Goal: Use online tool/utility: Utilize a website feature to perform a specific function

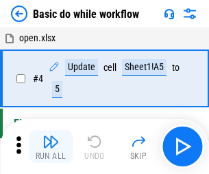
click at [51, 146] on img "button" at bounding box center [51, 141] width 16 height 16
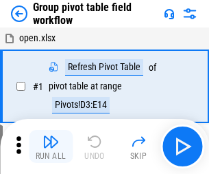
click at [51, 146] on img "button" at bounding box center [51, 141] width 16 height 16
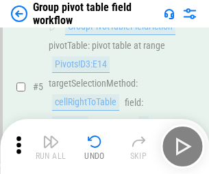
scroll to position [709, 0]
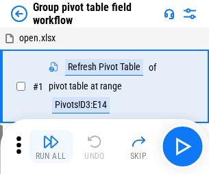
click at [51, 146] on img "button" at bounding box center [51, 141] width 16 height 16
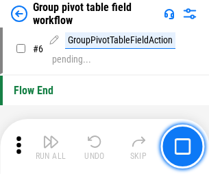
scroll to position [709, 0]
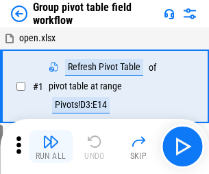
click at [51, 146] on img "button" at bounding box center [51, 141] width 16 height 16
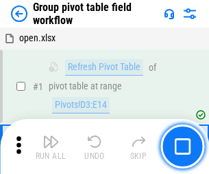
scroll to position [709, 0]
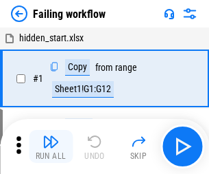
click at [51, 146] on img "button" at bounding box center [51, 141] width 16 height 16
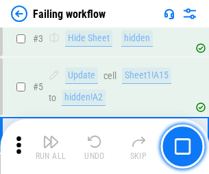
scroll to position [291, 0]
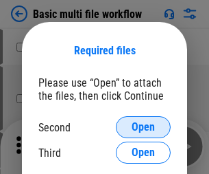
click at [144, 127] on span "Open" at bounding box center [143, 127] width 23 height 11
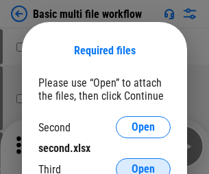
click at [144, 163] on span "Open" at bounding box center [143, 168] width 23 height 11
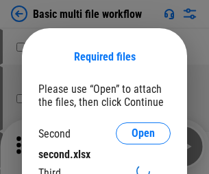
scroll to position [6, 0]
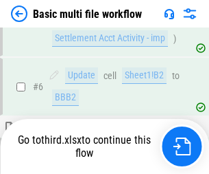
scroll to position [379, 0]
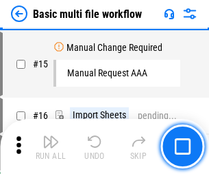
click at [51, 146] on img "button" at bounding box center [51, 141] width 16 height 16
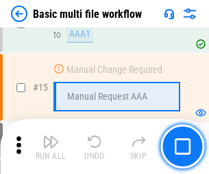
scroll to position [914, 0]
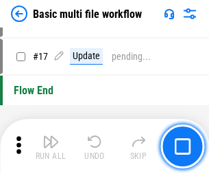
click at [51, 146] on img "button" at bounding box center [51, 141] width 16 height 16
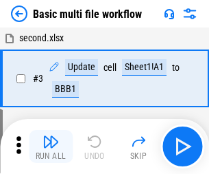
click at [51, 146] on img "button" at bounding box center [51, 141] width 16 height 16
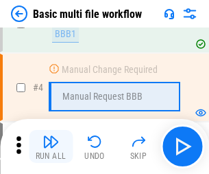
click at [51, 146] on img "button" at bounding box center [51, 141] width 16 height 16
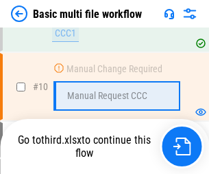
scroll to position [644, 0]
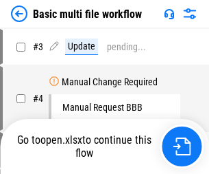
scroll to position [56, 0]
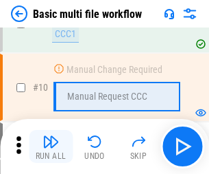
click at [51, 146] on img "button" at bounding box center [51, 141] width 16 height 16
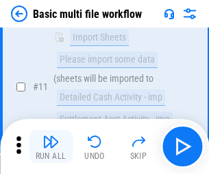
click at [51, 146] on img "button" at bounding box center [51, 141] width 16 height 16
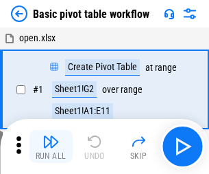
click at [51, 146] on img "button" at bounding box center [51, 141] width 16 height 16
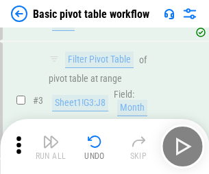
scroll to position [329, 0]
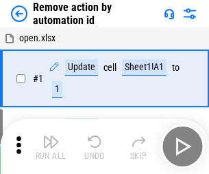
click at [51, 146] on img "button" at bounding box center [51, 141] width 16 height 16
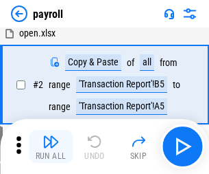
click at [51, 146] on img "button" at bounding box center [51, 141] width 16 height 16
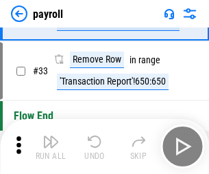
scroll to position [170, 0]
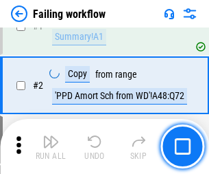
scroll to position [222, 0]
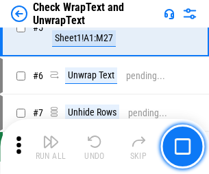
scroll to position [244, 0]
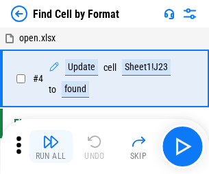
click at [51, 146] on img "button" at bounding box center [51, 141] width 16 height 16
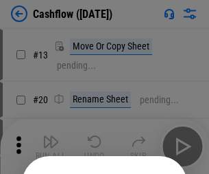
scroll to position [134, 0]
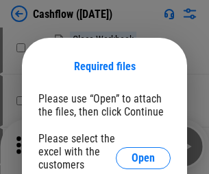
scroll to position [150, 0]
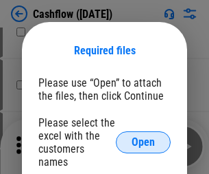
click at [144, 137] on span "Open" at bounding box center [143, 142] width 23 height 11
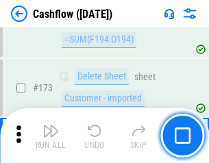
scroll to position [1454, 0]
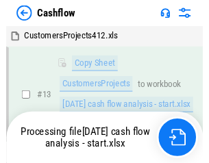
scroll to position [276, 0]
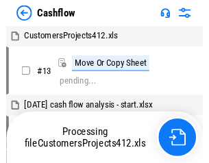
scroll to position [16, 0]
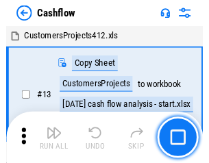
scroll to position [16, 0]
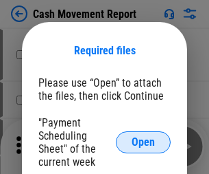
click at [144, 142] on span "Open" at bounding box center [143, 142] width 23 height 11
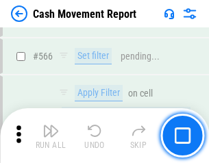
scroll to position [6295, 0]
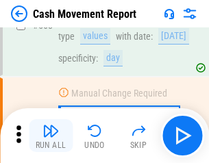
click at [51, 136] on img "button" at bounding box center [51, 131] width 16 height 16
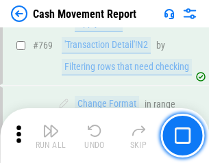
scroll to position [7633, 0]
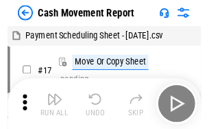
scroll to position [25, 0]
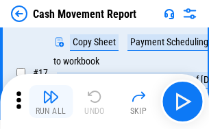
click at [51, 102] on img "button" at bounding box center [51, 97] width 16 height 16
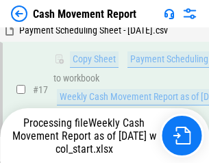
scroll to position [286, 0]
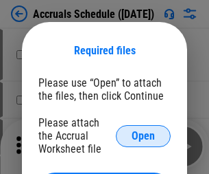
click at [144, 135] on span "Open" at bounding box center [143, 135] width 23 height 11
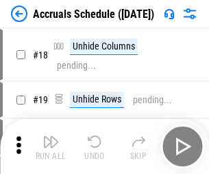
scroll to position [132, 0]
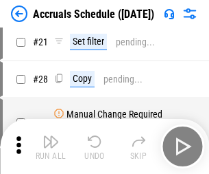
click at [51, 146] on img "button" at bounding box center [51, 141] width 16 height 16
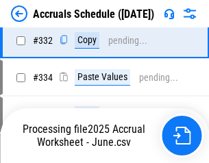
scroll to position [2608, 0]
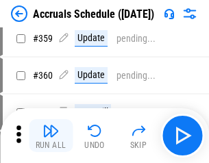
click at [51, 136] on img "button" at bounding box center [51, 131] width 16 height 16
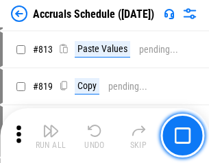
scroll to position [5882, 0]
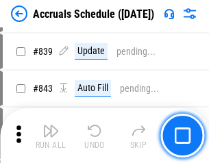
click at [51, 136] on img "button" at bounding box center [51, 131] width 16 height 16
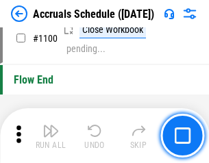
scroll to position [8354, 0]
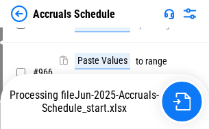
scroll to position [7373, 0]
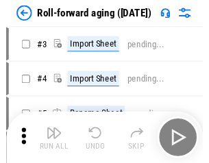
scroll to position [2, 0]
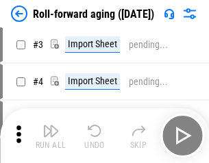
click at [51, 136] on img "button" at bounding box center [51, 131] width 16 height 16
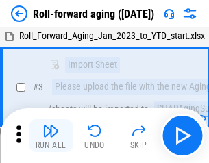
click at [51, 136] on img "button" at bounding box center [51, 131] width 16 height 16
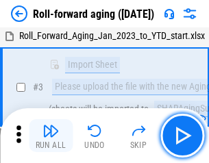
scroll to position [89, 0]
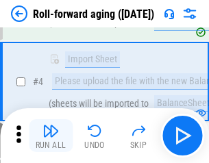
click at [51, 136] on img "button" at bounding box center [51, 131] width 16 height 16
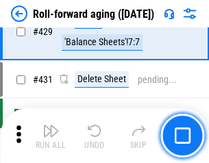
scroll to position [4763, 0]
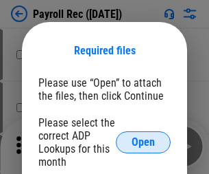
click at [144, 142] on span "Open" at bounding box center [143, 142] width 23 height 11
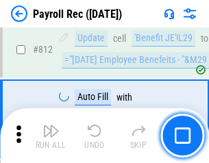
scroll to position [8727, 0]
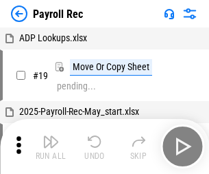
click at [51, 146] on img "button" at bounding box center [51, 141] width 16 height 16
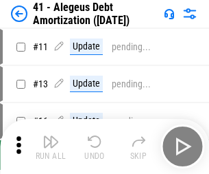
click at [51, 146] on img "button" at bounding box center [51, 141] width 16 height 16
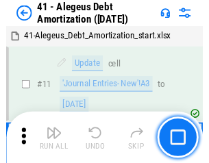
scroll to position [170, 0]
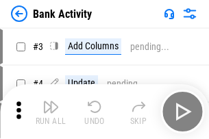
click at [51, 112] on img "button" at bounding box center [51, 107] width 16 height 16
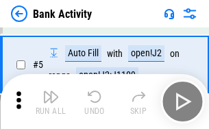
scroll to position [73, 0]
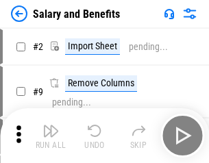
click at [51, 136] on img "button" at bounding box center [51, 131] width 16 height 16
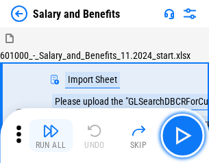
scroll to position [19, 0]
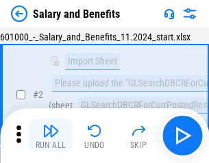
click at [51, 136] on img "button" at bounding box center [51, 131] width 16 height 16
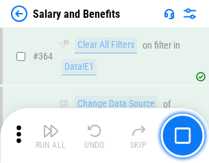
scroll to position [6468, 0]
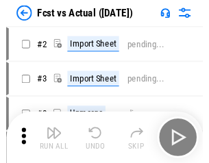
scroll to position [18, 0]
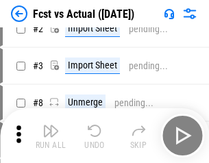
click at [51, 136] on img "button" at bounding box center [51, 131] width 16 height 16
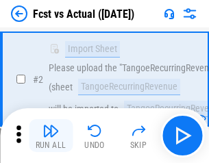
click at [51, 136] on img "button" at bounding box center [51, 131] width 16 height 16
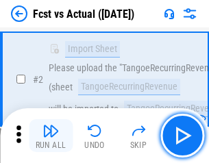
scroll to position [128, 0]
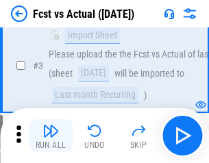
click at [51, 136] on img "button" at bounding box center [51, 131] width 16 height 16
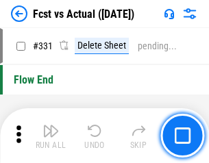
scroll to position [6575, 0]
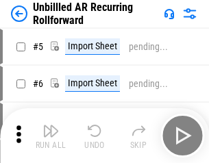
click at [51, 136] on img "button" at bounding box center [51, 131] width 16 height 16
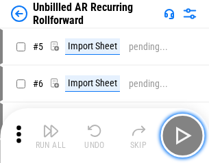
scroll to position [30, 0]
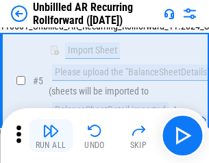
click at [51, 136] on img "button" at bounding box center [51, 131] width 16 height 16
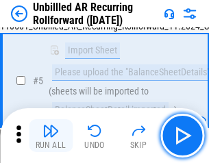
scroll to position [129, 0]
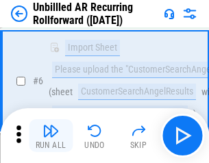
click at [51, 136] on img "button" at bounding box center [51, 131] width 16 height 16
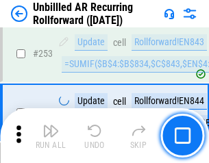
scroll to position [4666, 0]
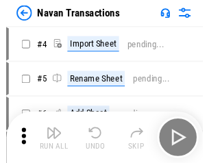
scroll to position [22, 0]
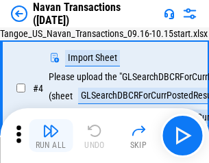
click at [51, 136] on img "button" at bounding box center [51, 131] width 16 height 16
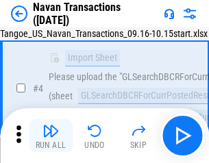
click at [51, 136] on img "button" at bounding box center [51, 131] width 16 height 16
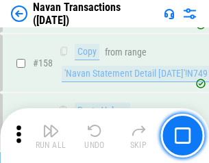
scroll to position [4453, 0]
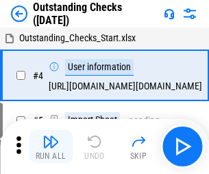
click at [51, 136] on img "button" at bounding box center [51, 141] width 16 height 16
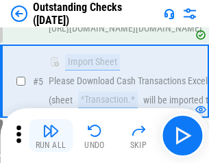
click at [51, 136] on img "button" at bounding box center [51, 131] width 16 height 16
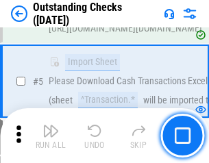
scroll to position [144, 0]
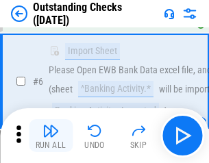
click at [51, 136] on img "button" at bounding box center [51, 131] width 16 height 16
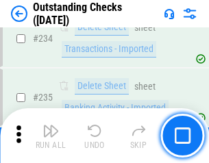
scroll to position [4171, 0]
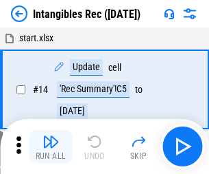
click at [51, 146] on img "button" at bounding box center [51, 141] width 16 height 16
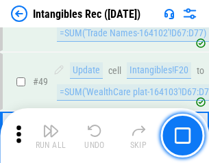
scroll to position [535, 0]
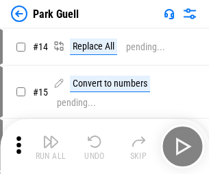
click at [51, 136] on img "button" at bounding box center [51, 141] width 16 height 16
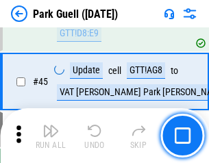
scroll to position [1718, 0]
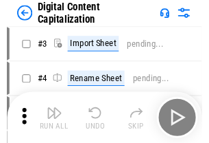
scroll to position [40, 0]
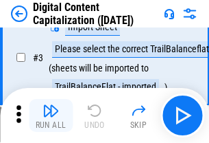
click at [51, 115] on img "button" at bounding box center [51, 110] width 16 height 16
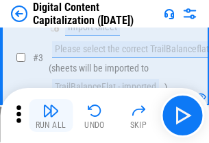
click at [51, 115] on img "button" at bounding box center [51, 110] width 16 height 16
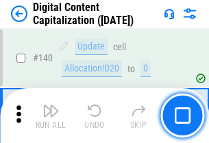
scroll to position [1457, 0]
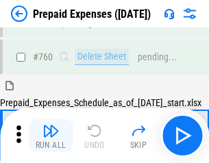
click at [51, 136] on img "button" at bounding box center [51, 131] width 16 height 16
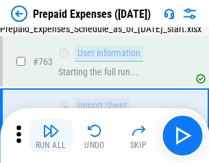
click at [51, 136] on img "button" at bounding box center [51, 131] width 16 height 16
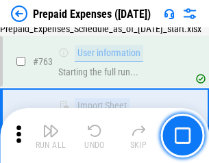
scroll to position [3888, 0]
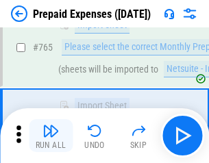
click at [51, 136] on img "button" at bounding box center [51, 131] width 16 height 16
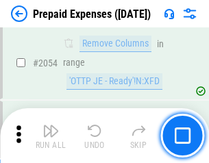
scroll to position [14358, 0]
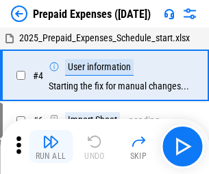
click at [51, 146] on img "button" at bounding box center [51, 141] width 16 height 16
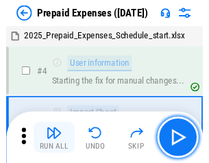
scroll to position [60, 0]
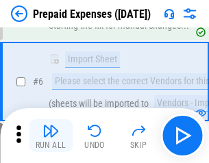
click at [51, 136] on img "button" at bounding box center [51, 131] width 16 height 16
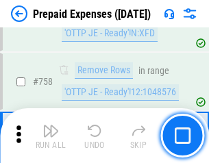
scroll to position [4894, 0]
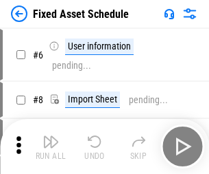
click at [51, 146] on img "button" at bounding box center [51, 141] width 16 height 16
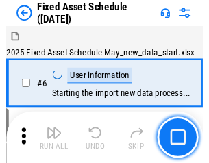
scroll to position [74, 0]
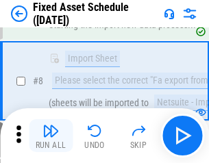
click at [51, 136] on img "button" at bounding box center [51, 131] width 16 height 16
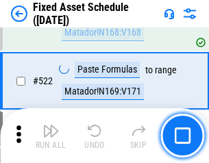
scroll to position [4774, 0]
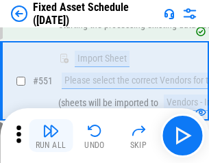
click at [51, 136] on img "button" at bounding box center [51, 131] width 16 height 16
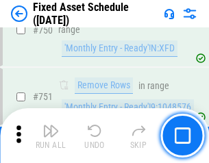
scroll to position [6696, 0]
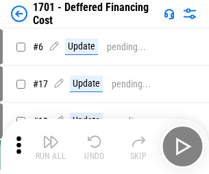
click at [51, 146] on img "button" at bounding box center [51, 141] width 16 height 16
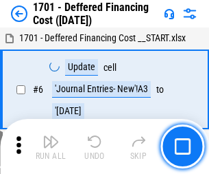
scroll to position [165, 0]
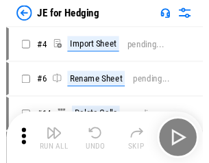
scroll to position [2, 0]
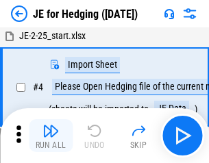
click at [51, 136] on img "button" at bounding box center [51, 131] width 16 height 16
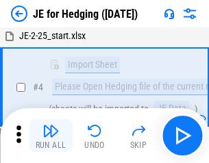
click at [51, 136] on img "button" at bounding box center [51, 131] width 16 height 16
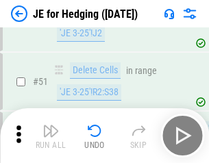
scroll to position [889, 0]
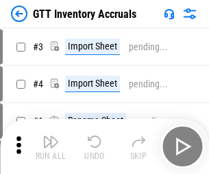
click at [51, 136] on img "button" at bounding box center [51, 141] width 16 height 16
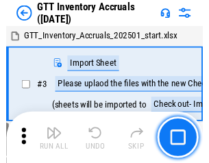
scroll to position [2, 0]
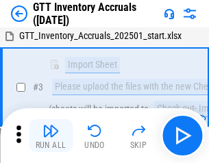
click at [51, 136] on img "button" at bounding box center [51, 131] width 16 height 16
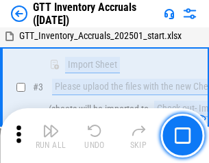
scroll to position [89, 0]
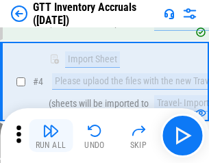
click at [51, 136] on img "button" at bounding box center [51, 131] width 16 height 16
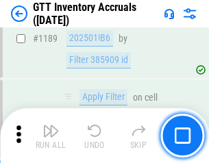
scroll to position [11216, 0]
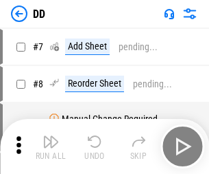
click at [51, 146] on img "button" at bounding box center [51, 141] width 16 height 16
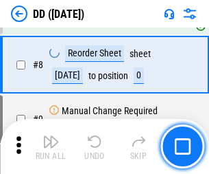
scroll to position [133, 0]
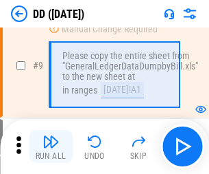
click at [51, 146] on img "button" at bounding box center [51, 141] width 16 height 16
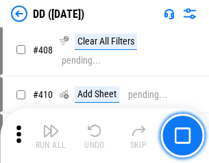
scroll to position [6146, 0]
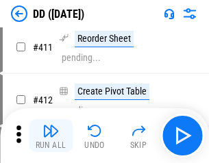
click at [51, 136] on img "button" at bounding box center [51, 131] width 16 height 16
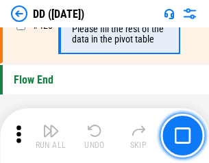
scroll to position [6574, 0]
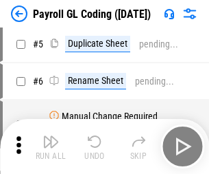
click at [51, 146] on img "button" at bounding box center [51, 141] width 16 height 16
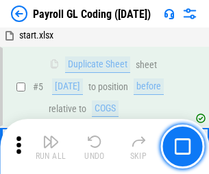
scroll to position [165, 0]
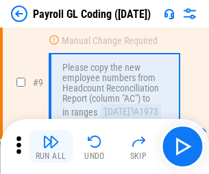
click at [51, 146] on img "button" at bounding box center [51, 141] width 16 height 16
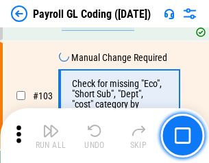
scroll to position [3223, 0]
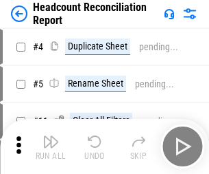
click at [51, 146] on img "button" at bounding box center [51, 141] width 16 height 16
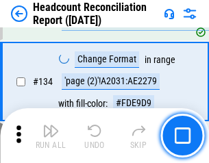
scroll to position [1651, 0]
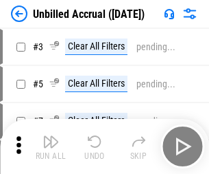
click at [51, 146] on img "button" at bounding box center [51, 141] width 16 height 16
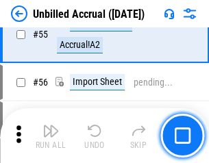
scroll to position [1434, 0]
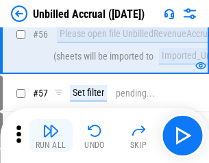
click at [51, 136] on img "button" at bounding box center [51, 131] width 16 height 16
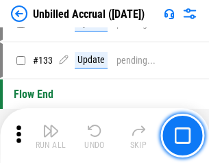
scroll to position [4091, 0]
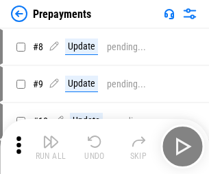
click at [51, 146] on img "button" at bounding box center [51, 141] width 16 height 16
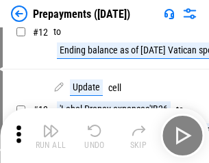
scroll to position [86, 0]
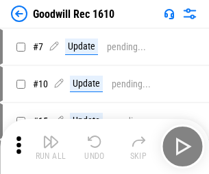
click at [51, 146] on img "button" at bounding box center [51, 141] width 16 height 16
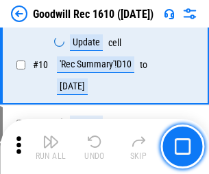
scroll to position [235, 0]
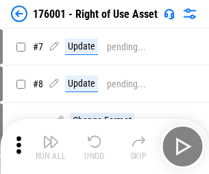
click at [51, 146] on img "button" at bounding box center [51, 141] width 16 height 16
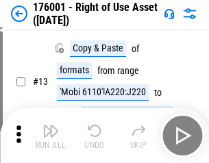
scroll to position [89, 0]
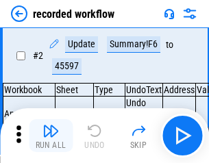
click at [51, 136] on img "button" at bounding box center [51, 131] width 16 height 16
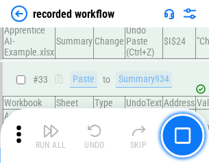
scroll to position [4293, 0]
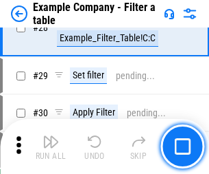
scroll to position [1257, 0]
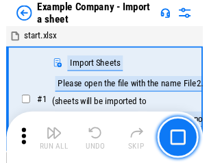
scroll to position [21, 0]
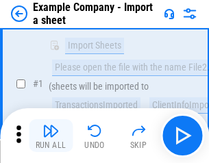
click at [51, 136] on img "button" at bounding box center [51, 131] width 16 height 16
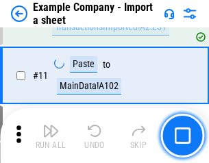
scroll to position [304, 0]
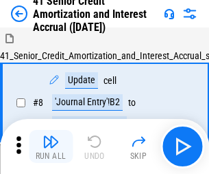
click at [51, 136] on img "button" at bounding box center [51, 141] width 16 height 16
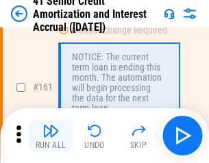
click at [51, 136] on img "button" at bounding box center [51, 131] width 16 height 16
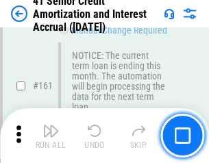
scroll to position [1469, 0]
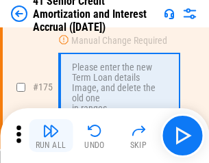
click at [51, 136] on img "button" at bounding box center [51, 131] width 16 height 16
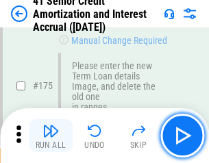
scroll to position [1609, 0]
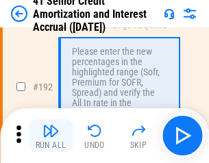
click at [51, 136] on img "button" at bounding box center [51, 131] width 16 height 16
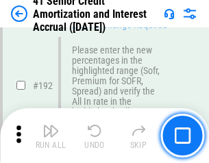
scroll to position [1753, 0]
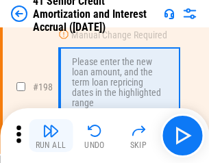
click at [51, 136] on img "button" at bounding box center [51, 131] width 16 height 16
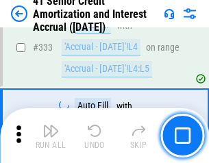
scroll to position [3509, 0]
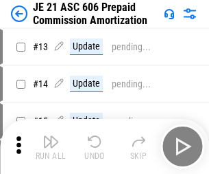
click at [51, 136] on img "button" at bounding box center [51, 141] width 16 height 16
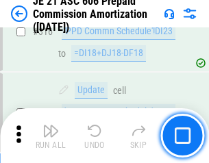
scroll to position [2565, 0]
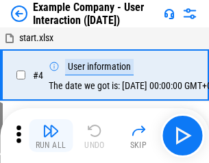
click at [51, 136] on img "button" at bounding box center [51, 131] width 16 height 16
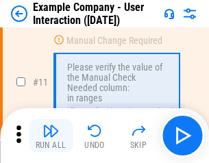
click at [51, 136] on img "button" at bounding box center [51, 131] width 16 height 16
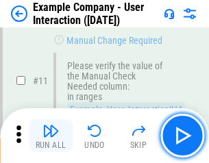
scroll to position [297, 0]
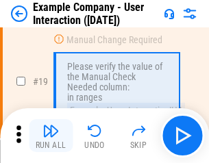
click at [51, 136] on img "button" at bounding box center [51, 131] width 16 height 16
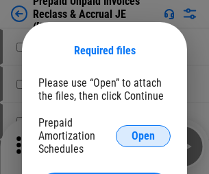
click at [144, 135] on span "Open" at bounding box center [143, 135] width 23 height 11
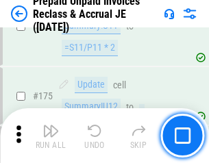
scroll to position [1854, 0]
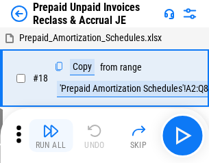
click at [51, 136] on img "button" at bounding box center [51, 131] width 16 height 16
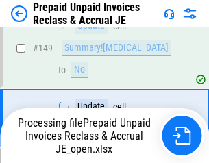
scroll to position [1784, 0]
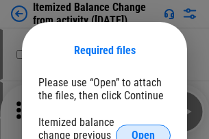
click at [144, 130] on span "Open" at bounding box center [143, 135] width 23 height 11
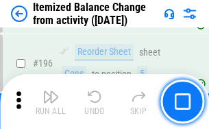
scroll to position [2644, 0]
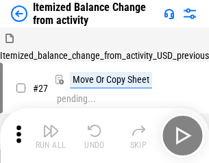
scroll to position [21, 0]
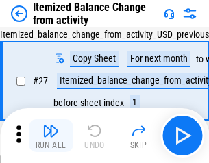
click at [51, 136] on img "button" at bounding box center [51, 131] width 16 height 16
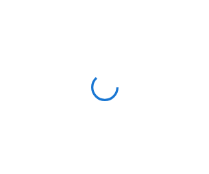
scroll to position [6, 0]
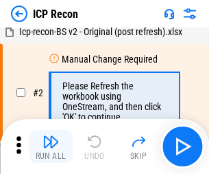
click at [51, 146] on img "button" at bounding box center [51, 141] width 16 height 16
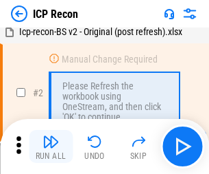
click at [51, 146] on img "button" at bounding box center [51, 141] width 16 height 16
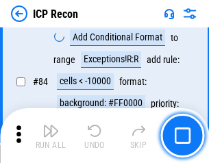
scroll to position [1346, 0]
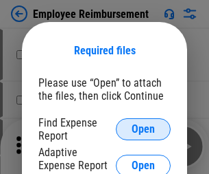
click at [144, 129] on span "Open" at bounding box center [143, 129] width 23 height 11
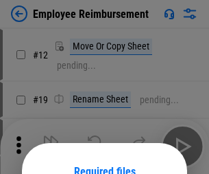
scroll to position [121, 0]
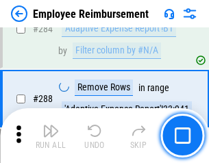
scroll to position [3734, 0]
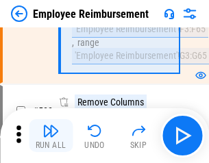
click at [51, 136] on img "button" at bounding box center [51, 131] width 16 height 16
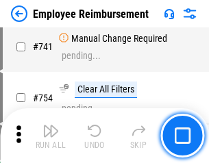
scroll to position [9637, 0]
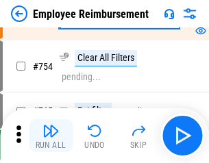
click at [51, 136] on img "button" at bounding box center [51, 131] width 16 height 16
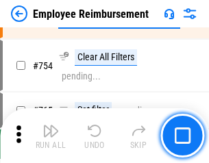
click at [51, 136] on img "button" at bounding box center [51, 131] width 16 height 16
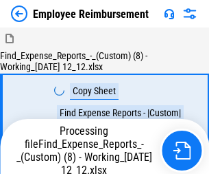
scroll to position [47, 0]
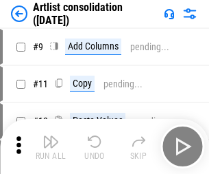
click at [51, 146] on img "button" at bounding box center [51, 141] width 16 height 16
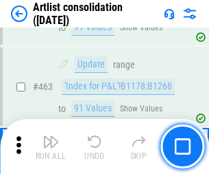
scroll to position [6014, 0]
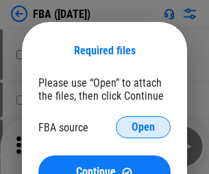
click at [144, 127] on span "Open" at bounding box center [143, 127] width 23 height 11
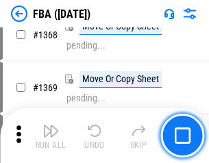
scroll to position [14751, 0]
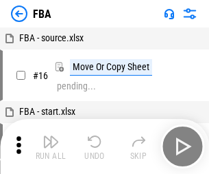
scroll to position [14, 0]
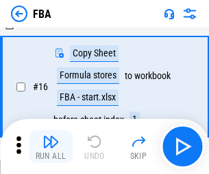
click at [51, 146] on img "button" at bounding box center [51, 141] width 16 height 16
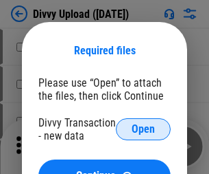
click at [144, 129] on span "Open" at bounding box center [143, 129] width 23 height 11
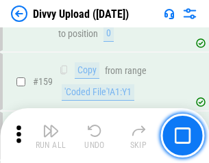
scroll to position [1422, 0]
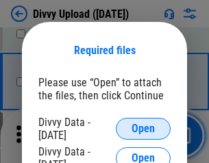
click at [144, 129] on span "Open" at bounding box center [143, 129] width 23 height 11
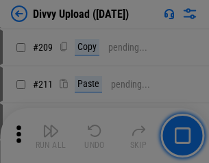
scroll to position [2333, 0]
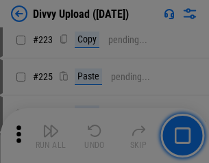
scroll to position [2741, 0]
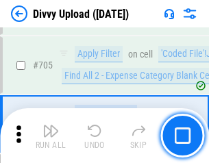
scroll to position [9396, 0]
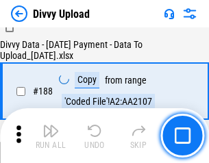
scroll to position [1617, 0]
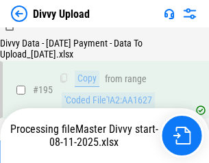
scroll to position [1920, 0]
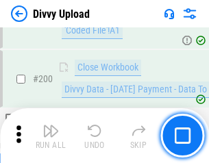
scroll to position [2143, 0]
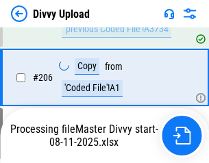
scroll to position [2446, 0]
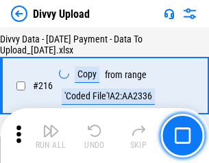
scroll to position [2828, 0]
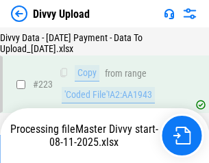
scroll to position [3131, 0]
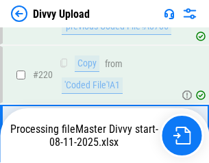
scroll to position [2957, 0]
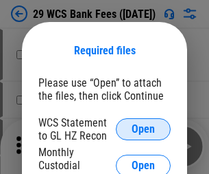
click at [144, 129] on span "Open" at bounding box center [143, 129] width 23 height 11
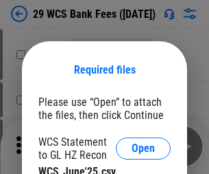
scroll to position [19, 0]
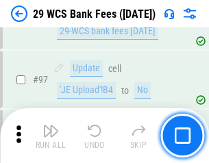
scroll to position [1339, 0]
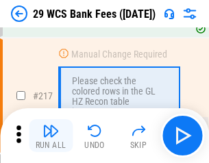
click at [51, 136] on img "button" at bounding box center [51, 131] width 16 height 16
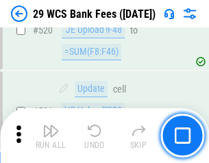
scroll to position [7089, 0]
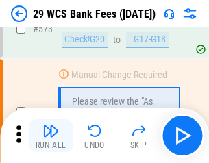
click at [51, 136] on img "button" at bounding box center [51, 131] width 16 height 16
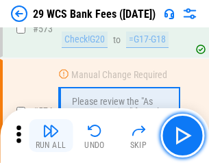
scroll to position [7607, 0]
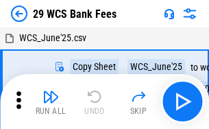
scroll to position [25, 0]
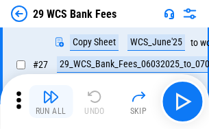
click at [51, 102] on img "button" at bounding box center [51, 97] width 16 height 16
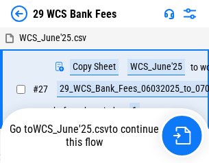
scroll to position [8, 0]
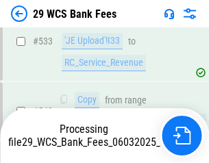
scroll to position [7511, 0]
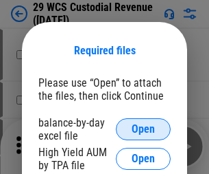
click at [144, 129] on span "Open" at bounding box center [143, 129] width 23 height 11
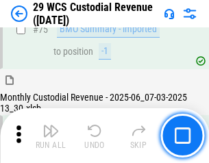
scroll to position [1435, 0]
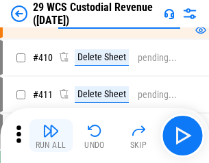
click at [51, 136] on img "button" at bounding box center [51, 131] width 16 height 16
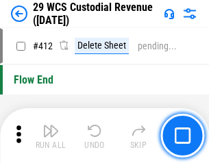
scroll to position [6560, 0]
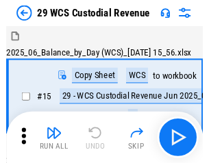
scroll to position [33, 0]
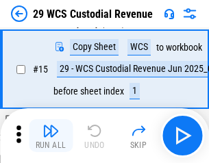
click at [51, 136] on img "button" at bounding box center [51, 131] width 16 height 16
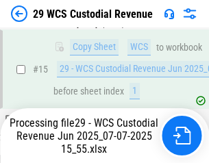
scroll to position [241, 0]
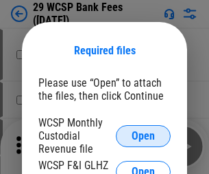
click at [144, 135] on span "Open" at bounding box center [143, 135] width 23 height 11
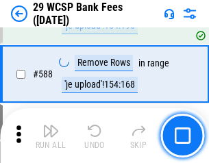
scroll to position [5407, 0]
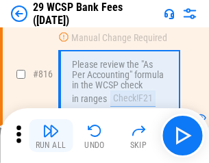
click at [51, 136] on img "button" at bounding box center [51, 131] width 16 height 16
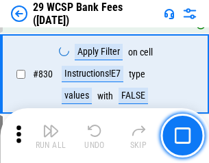
scroll to position [8715, 0]
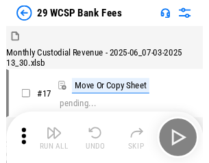
scroll to position [33, 0]
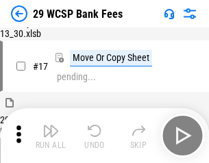
click at [51, 136] on img "button" at bounding box center [51, 131] width 16 height 16
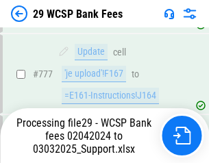
scroll to position [8036, 0]
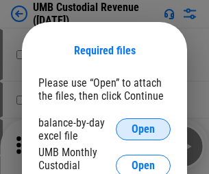
click at [144, 129] on span "Open" at bounding box center [143, 129] width 23 height 11
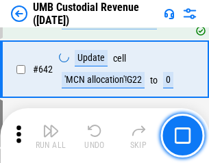
scroll to position [7114, 0]
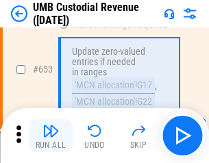
click at [51, 136] on img "button" at bounding box center [51, 131] width 16 height 16
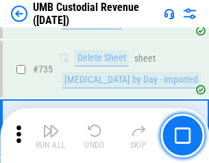
scroll to position [8399, 0]
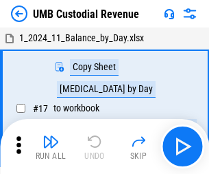
scroll to position [10, 0]
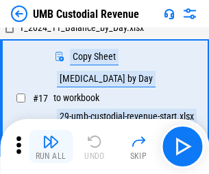
click at [51, 146] on img "button" at bounding box center [51, 141] width 16 height 16
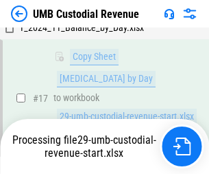
scroll to position [271, 0]
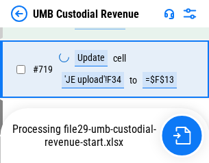
scroll to position [8190, 0]
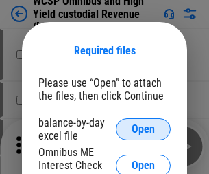
click at [144, 129] on span "Open" at bounding box center [143, 129] width 23 height 11
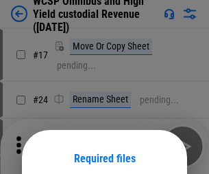
scroll to position [108, 0]
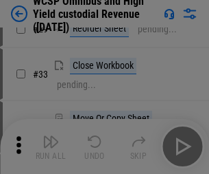
scroll to position [314, 0]
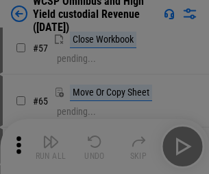
scroll to position [599, 0]
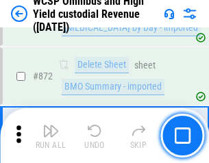
scroll to position [11625, 0]
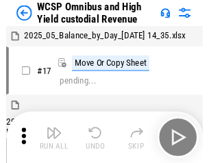
scroll to position [8, 0]
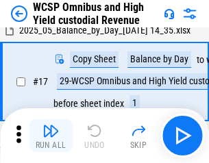
click at [51, 136] on img "button" at bounding box center [51, 131] width 16 height 16
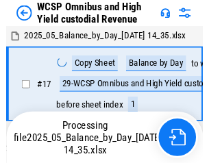
scroll to position [8, 0]
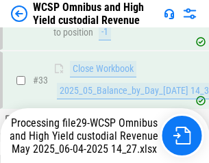
scroll to position [680, 0]
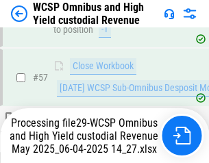
scroll to position [1409, 0]
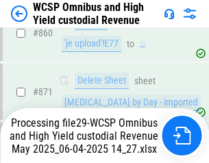
scroll to position [11593, 0]
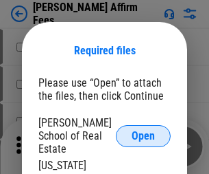
click at [144, 130] on span "Open" at bounding box center [143, 135] width 23 height 11
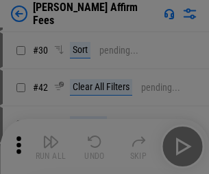
scroll to position [280, 0]
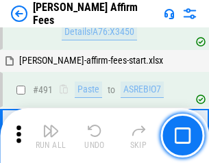
scroll to position [3735, 0]
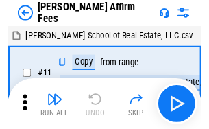
scroll to position [14, 0]
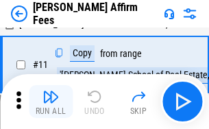
click at [51, 102] on img "button" at bounding box center [51, 97] width 16 height 16
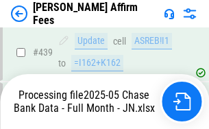
scroll to position [3554, 0]
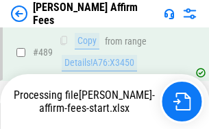
scroll to position [3752, 0]
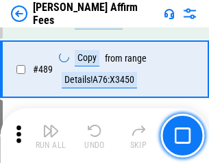
scroll to position [3585, 0]
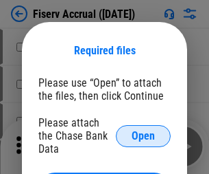
click at [144, 130] on span "Open" at bounding box center [143, 135] width 23 height 11
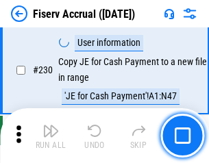
scroll to position [4352, 0]
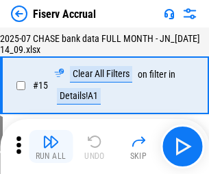
click at [51, 146] on img "button" at bounding box center [51, 141] width 16 height 16
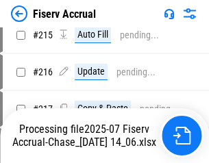
scroll to position [4031, 0]
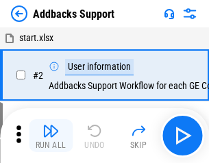
click at [51, 136] on img "button" at bounding box center [51, 131] width 16 height 16
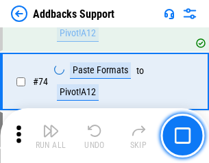
scroll to position [1000, 0]
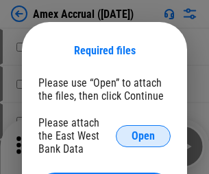
click at [144, 135] on span "Open" at bounding box center [143, 135] width 23 height 11
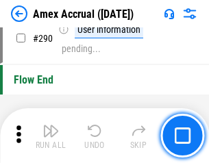
scroll to position [4277, 0]
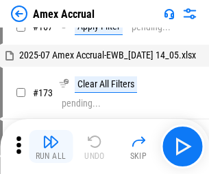
click at [51, 146] on img "button" at bounding box center [51, 141] width 16 height 16
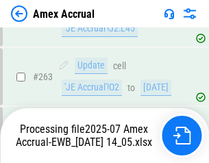
scroll to position [3560, 0]
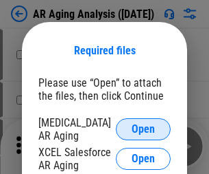
click at [144, 127] on span "Open" at bounding box center [143, 129] width 23 height 11
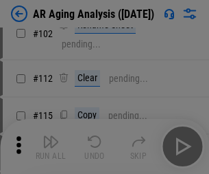
scroll to position [189, 0]
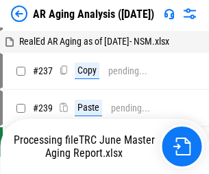
scroll to position [14, 0]
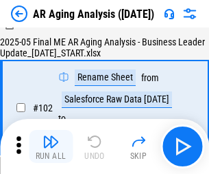
click at [51, 146] on img "button" at bounding box center [51, 141] width 16 height 16
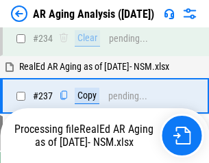
scroll to position [2129, 0]
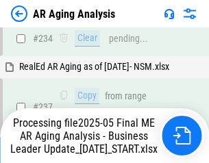
scroll to position [2113, 0]
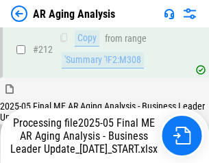
scroll to position [2054, 0]
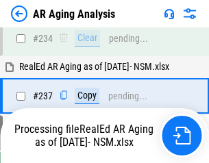
scroll to position [2113, 0]
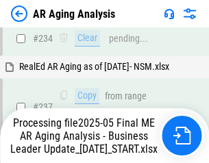
scroll to position [2170, 0]
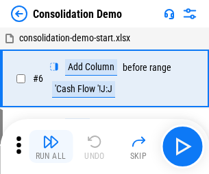
click at [51, 146] on img "button" at bounding box center [51, 141] width 16 height 16
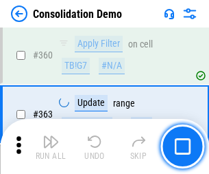
scroll to position [4604, 0]
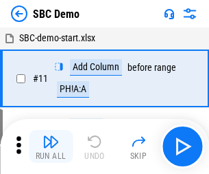
click at [51, 146] on img "button" at bounding box center [51, 141] width 16 height 16
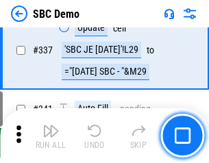
scroll to position [3613, 0]
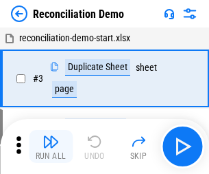
click at [51, 146] on img "button" at bounding box center [51, 141] width 16 height 16
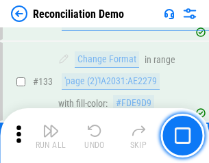
scroll to position [1631, 0]
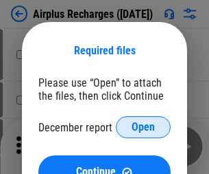
click at [144, 127] on span "Open" at bounding box center [143, 127] width 23 height 11
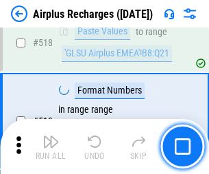
scroll to position [5911, 0]
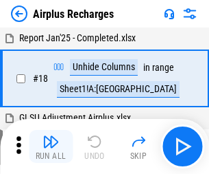
click at [51, 146] on img "button" at bounding box center [51, 141] width 16 height 16
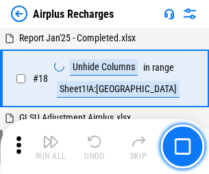
scroll to position [60, 0]
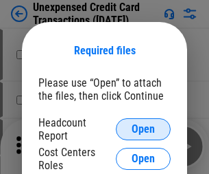
click at [144, 129] on span "Open" at bounding box center [143, 129] width 23 height 11
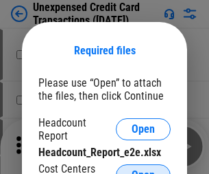
click at [144, 170] on span "Open" at bounding box center [143, 175] width 23 height 11
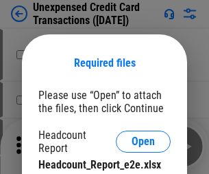
scroll to position [12, 0]
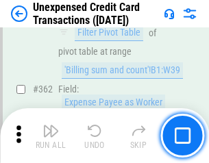
scroll to position [3532, 0]
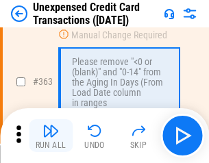
click at [51, 136] on img "button" at bounding box center [51, 131] width 16 height 16
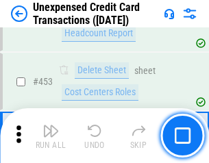
scroll to position [4685, 0]
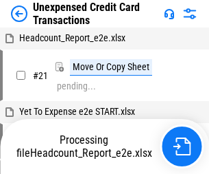
scroll to position [21, 0]
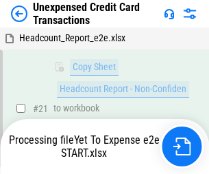
scroll to position [223, 0]
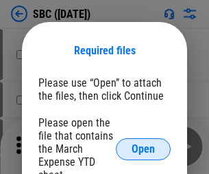
click at [144, 148] on span "Open" at bounding box center [143, 149] width 23 height 11
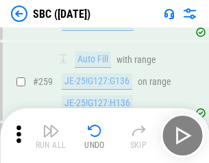
scroll to position [2684, 0]
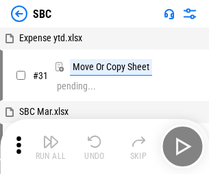
scroll to position [14, 0]
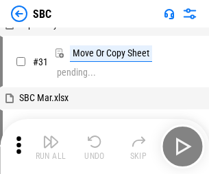
click at [51, 146] on img "button" at bounding box center [51, 141] width 16 height 16
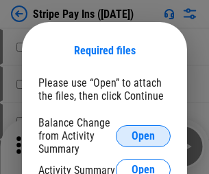
click at [144, 135] on span "Open" at bounding box center [143, 135] width 23 height 11
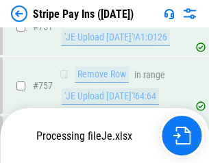
scroll to position [7233, 0]
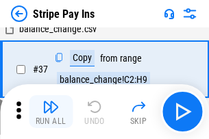
click at [51, 112] on img "button" at bounding box center [51, 107] width 16 height 16
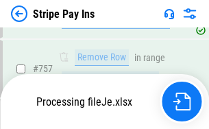
scroll to position [7203, 0]
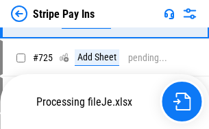
scroll to position [7203, 0]
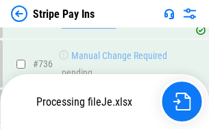
scroll to position [7203, 0]
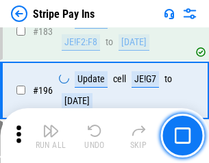
scroll to position [1859, 0]
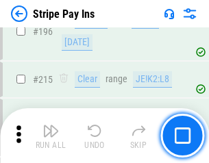
click at [51, 136] on img "button" at bounding box center [51, 131] width 16 height 16
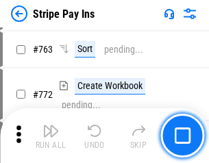
scroll to position [7185, 0]
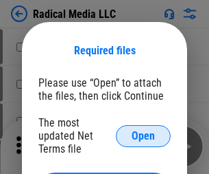
click at [144, 135] on span "Open" at bounding box center [143, 135] width 23 height 11
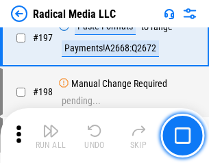
scroll to position [3177, 0]
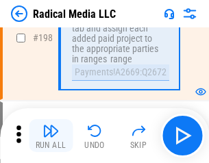
click at [51, 136] on img "button" at bounding box center [51, 131] width 16 height 16
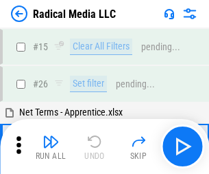
scroll to position [77, 0]
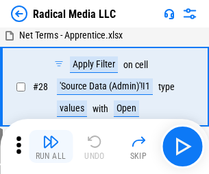
click at [51, 146] on img "button" at bounding box center [51, 141] width 16 height 16
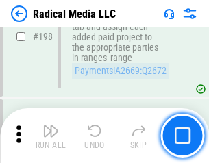
scroll to position [3444, 0]
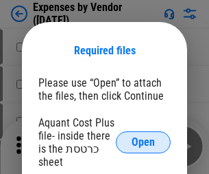
click at [144, 142] on span "Open" at bounding box center [143, 142] width 23 height 11
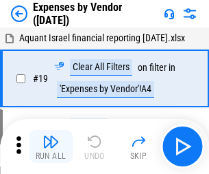
click at [51, 146] on img "button" at bounding box center [51, 141] width 16 height 16
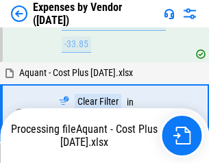
scroll to position [1354, 0]
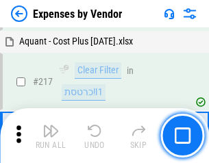
scroll to position [1411, 0]
